Goal: Task Accomplishment & Management: Manage account settings

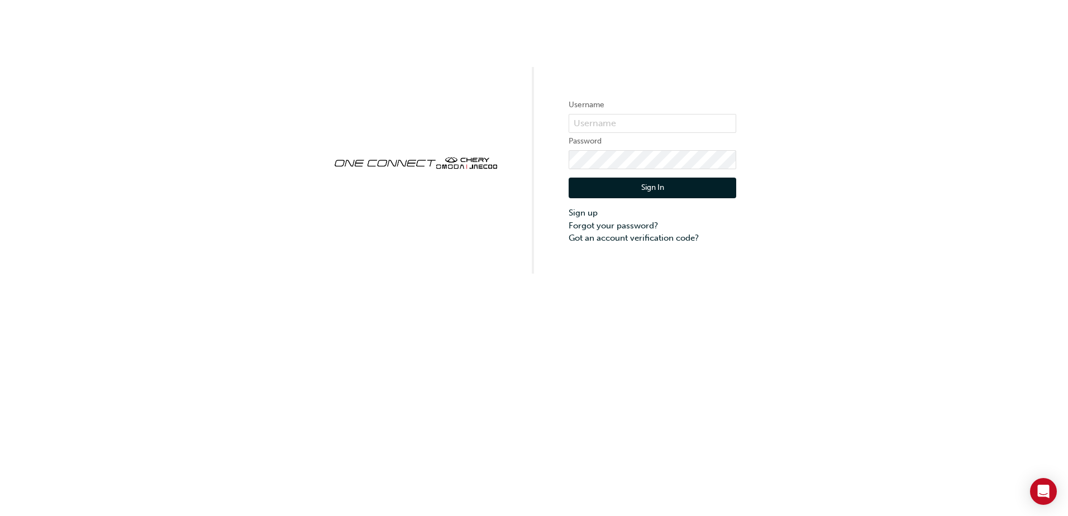
click at [598, 120] on input "text" at bounding box center [653, 123] width 168 height 19
click at [577, 225] on link "Forgot your password?" at bounding box center [653, 226] width 168 height 13
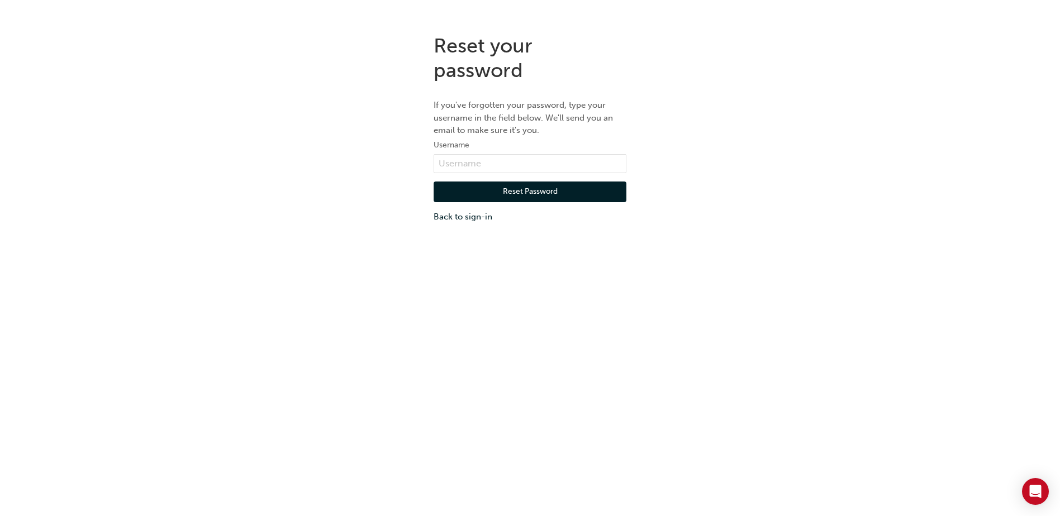
click at [483, 151] on label "Username" at bounding box center [530, 145] width 193 height 13
click at [482, 159] on input "text" at bounding box center [530, 163] width 193 height 19
click at [458, 217] on link "Back to sign-in" at bounding box center [530, 217] width 193 height 13
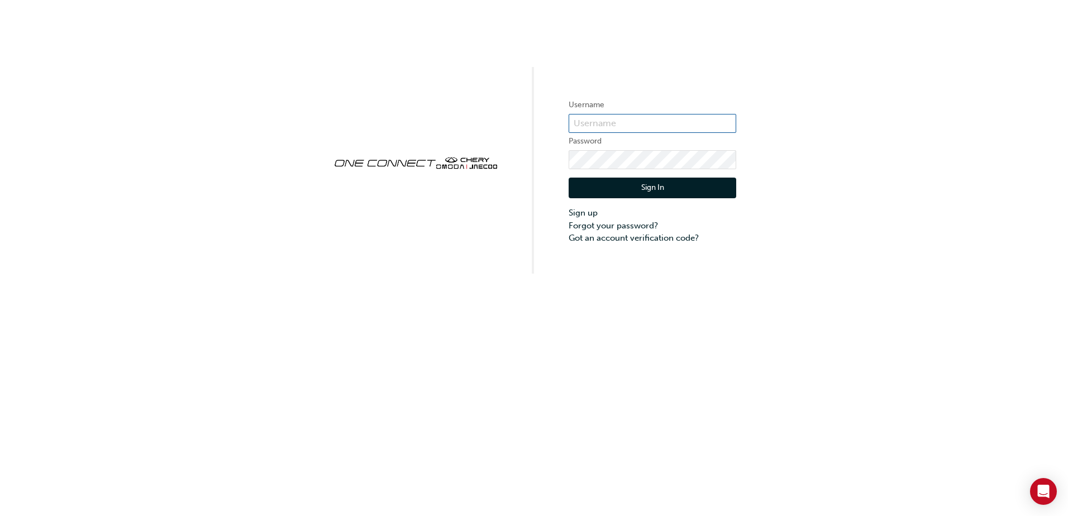
paste input "CHAU1775"
type input "CHAU1775"
click at [685, 187] on button "Sign In" at bounding box center [653, 188] width 168 height 21
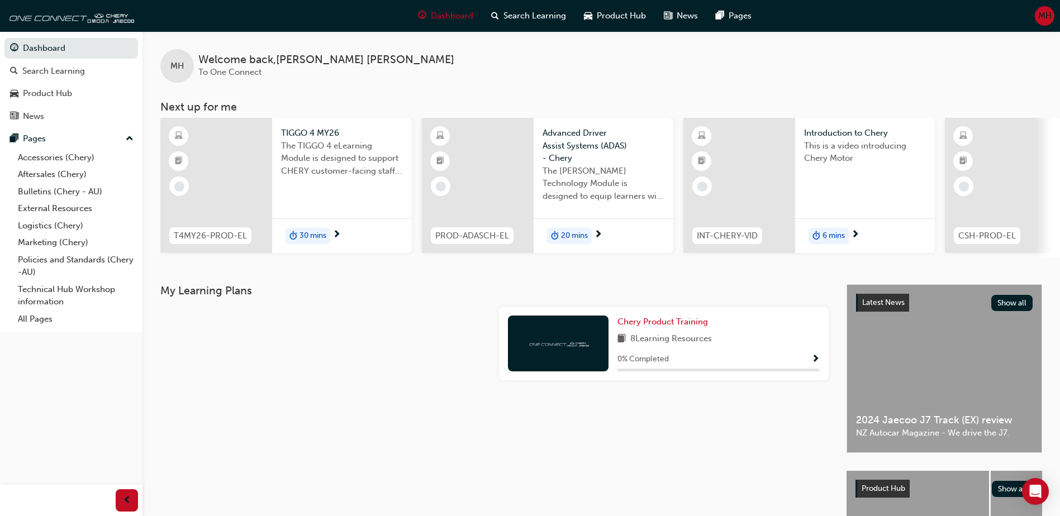
click at [426, 165] on div at bounding box center [478, 185] width 112 height 135
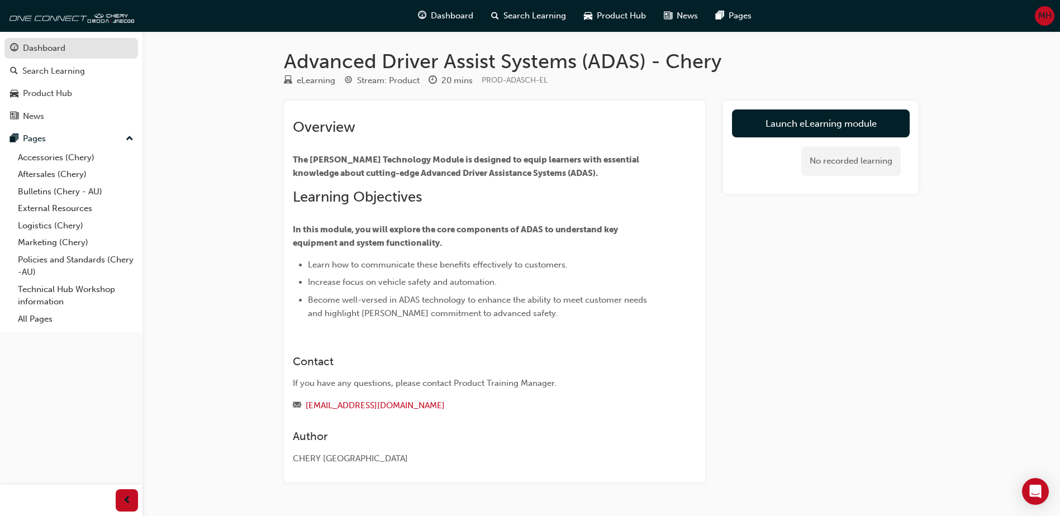
click at [26, 49] on div "Dashboard" at bounding box center [44, 48] width 42 height 13
